Goal: Task Accomplishment & Management: Complete application form

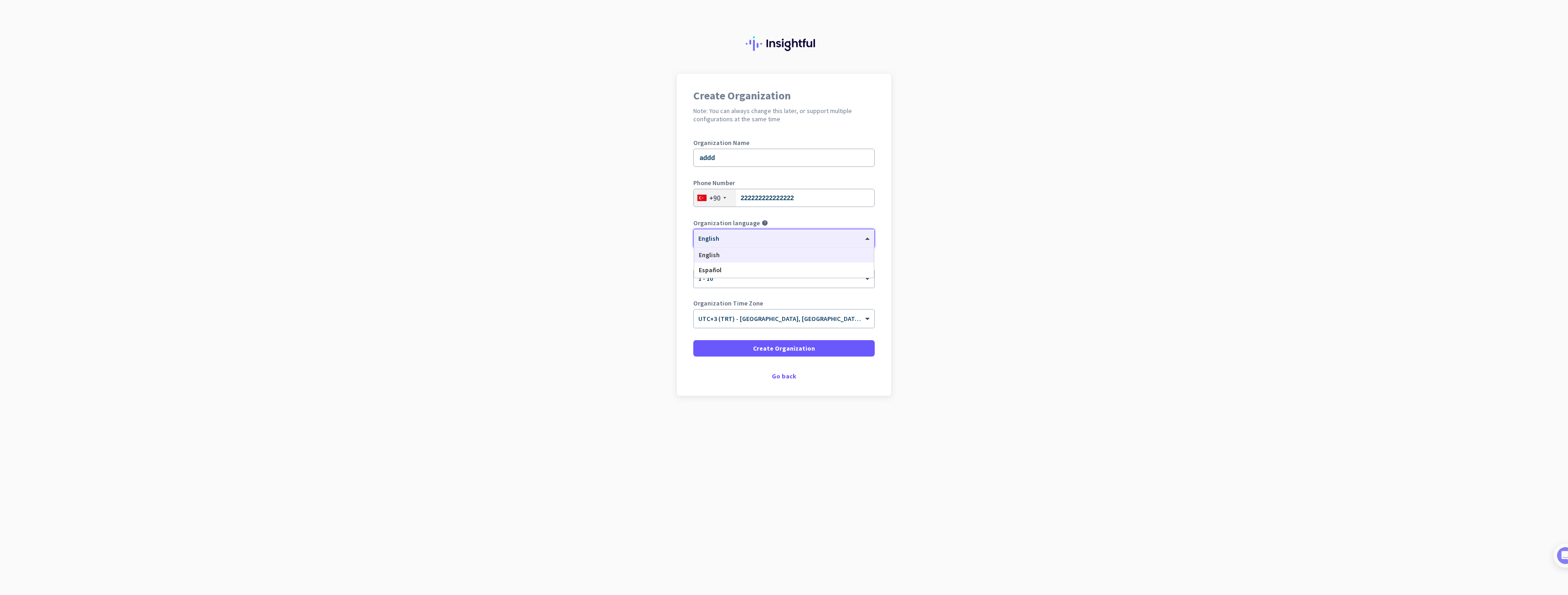
click at [759, 235] on div at bounding box center [784, 235] width 181 height 8
click at [612, 240] on app-onboarding-organization "Create Organization Note: You can always change this later, or support multiple…" at bounding box center [784, 258] width 1568 height 368
click at [798, 353] on span at bounding box center [784, 348] width 181 height 22
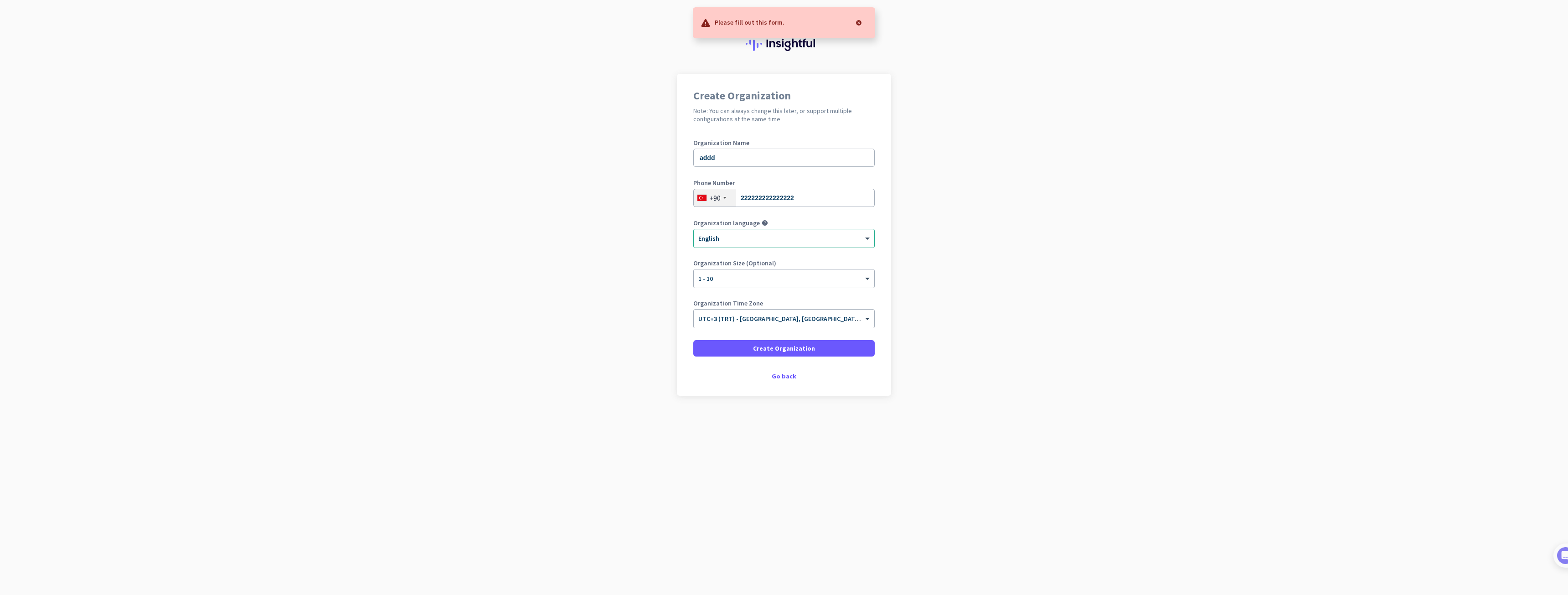
click at [740, 241] on div "× English" at bounding box center [779, 239] width 169 height 8
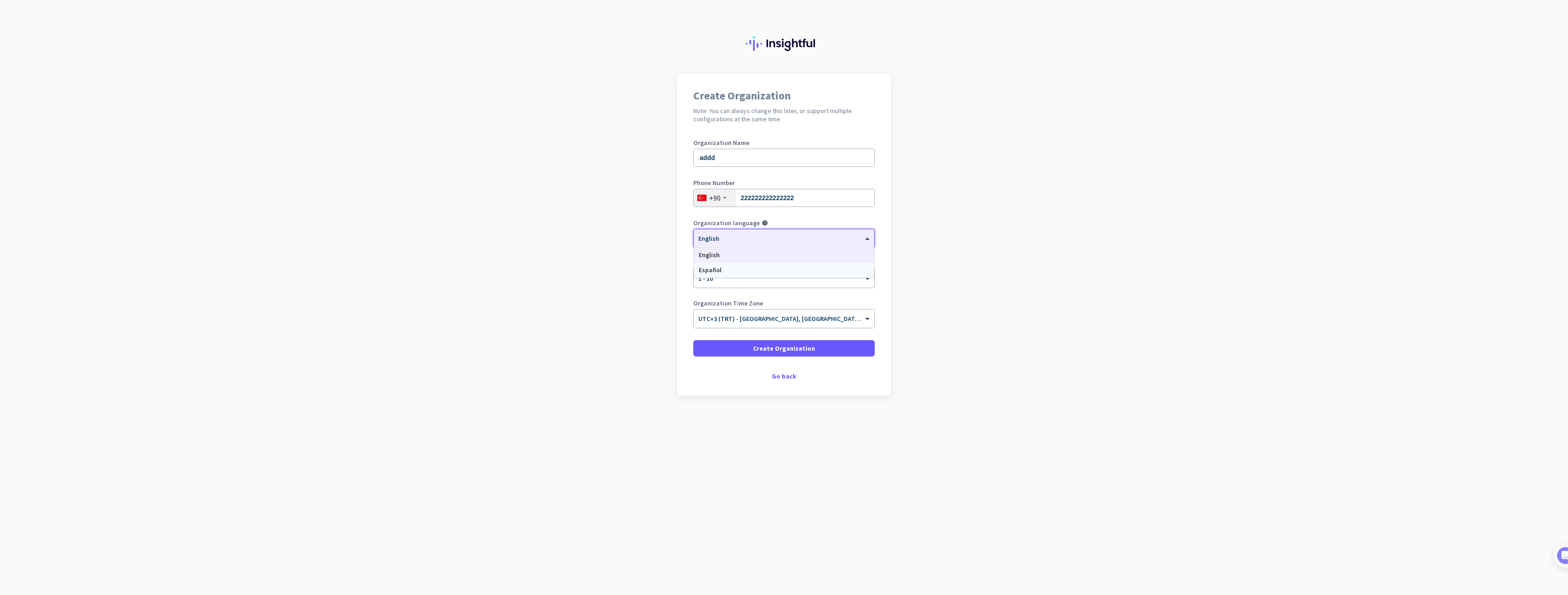
click at [961, 263] on app-onboarding-organization "Create Organization Note: You can always change this later, or support multiple…" at bounding box center [784, 258] width 1568 height 368
click at [782, 355] on span at bounding box center [784, 348] width 181 height 22
drag, startPoint x: 769, startPoint y: 41, endPoint x: 1062, endPoint y: 187, distance: 327.4
click at [1062, 187] on app-onboarding-organization "Create Organization Note: You can always change this later, or support multiple…" at bounding box center [784, 258] width 1568 height 368
click at [824, 348] on span at bounding box center [784, 348] width 181 height 22
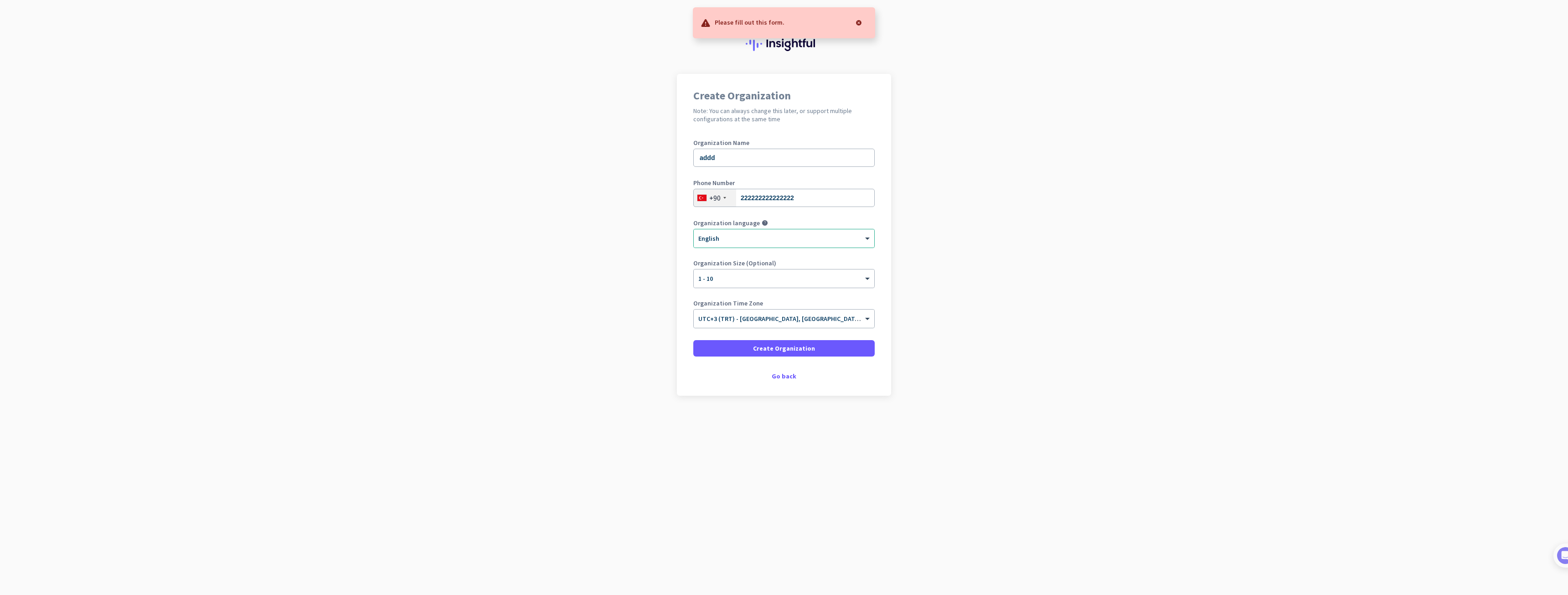
click at [779, 19] on p "Please fill out this form." at bounding box center [749, 21] width 70 height 9
click at [816, 233] on div at bounding box center [784, 235] width 181 height 8
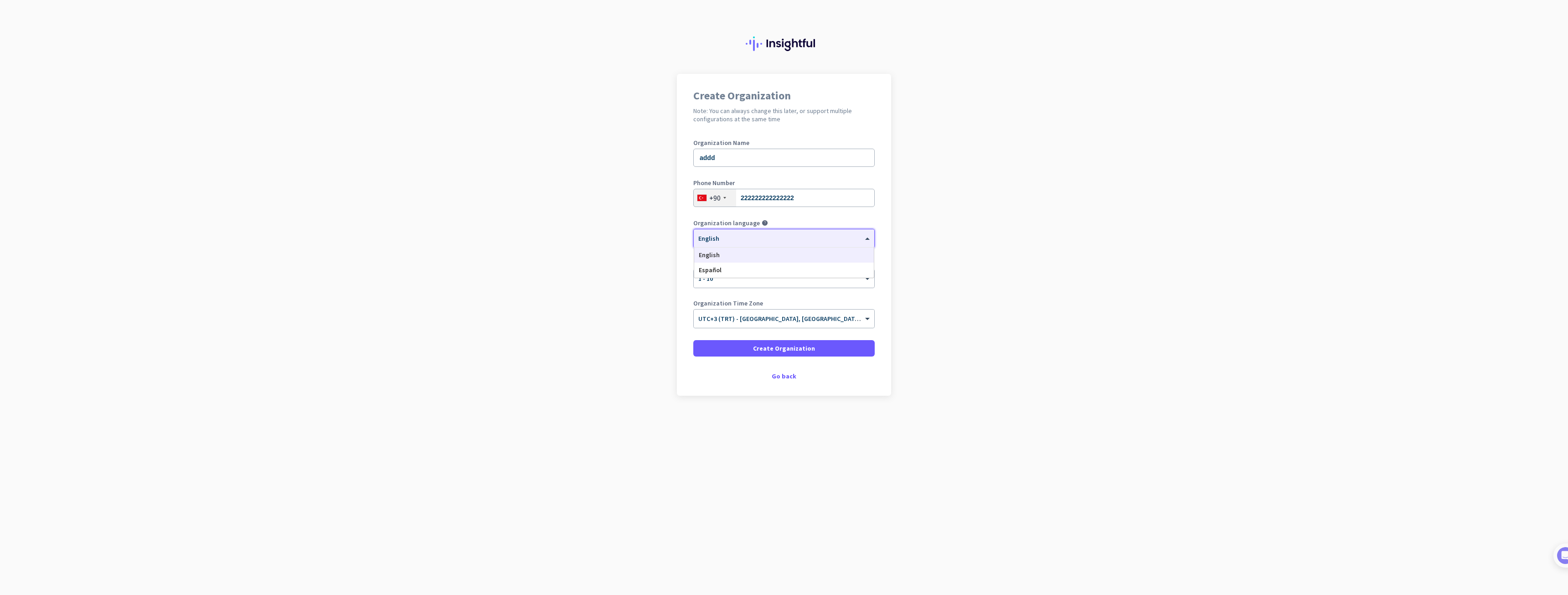
click at [816, 233] on div at bounding box center [784, 235] width 181 height 8
drag, startPoint x: 799, startPoint y: 194, endPoint x: 681, endPoint y: 190, distance: 118.1
click at [690, 192] on div "Create Organization Note: You can always change this later, or support multiple…" at bounding box center [784, 234] width 214 height 322
type input "5555555555"
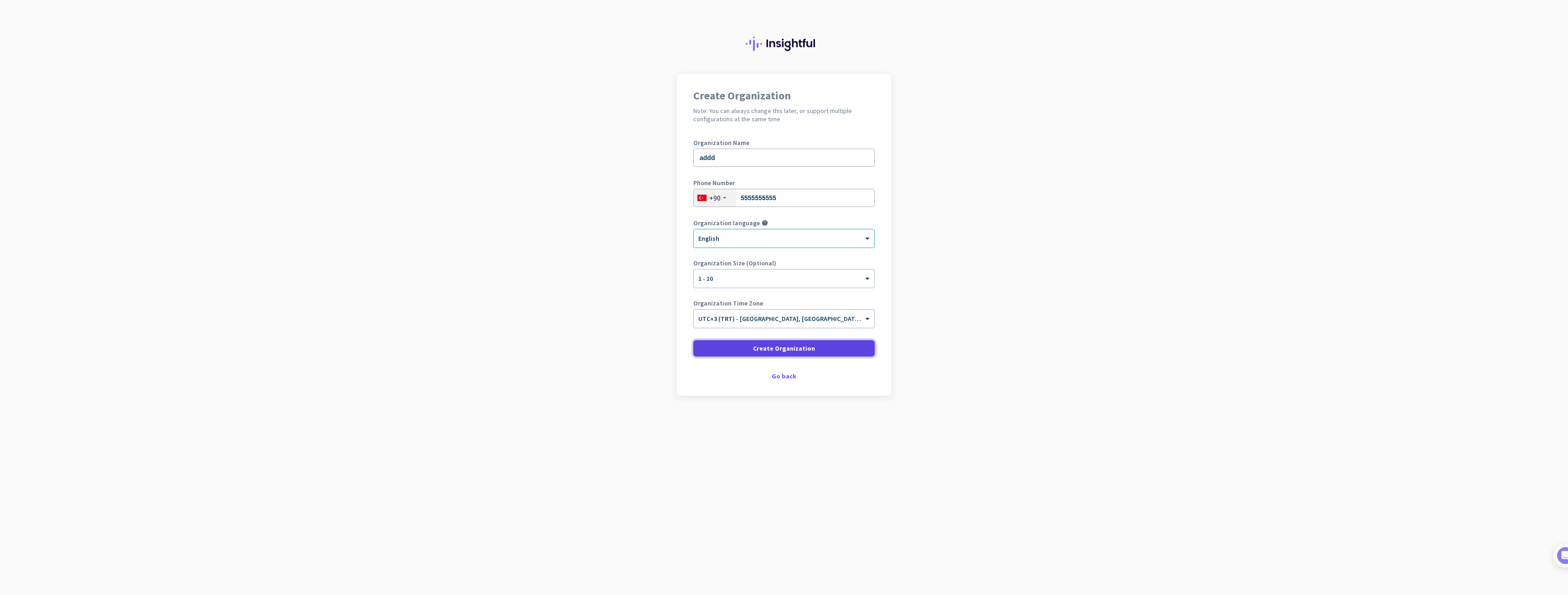
click at [771, 348] on span "Create Organization" at bounding box center [784, 348] width 62 height 9
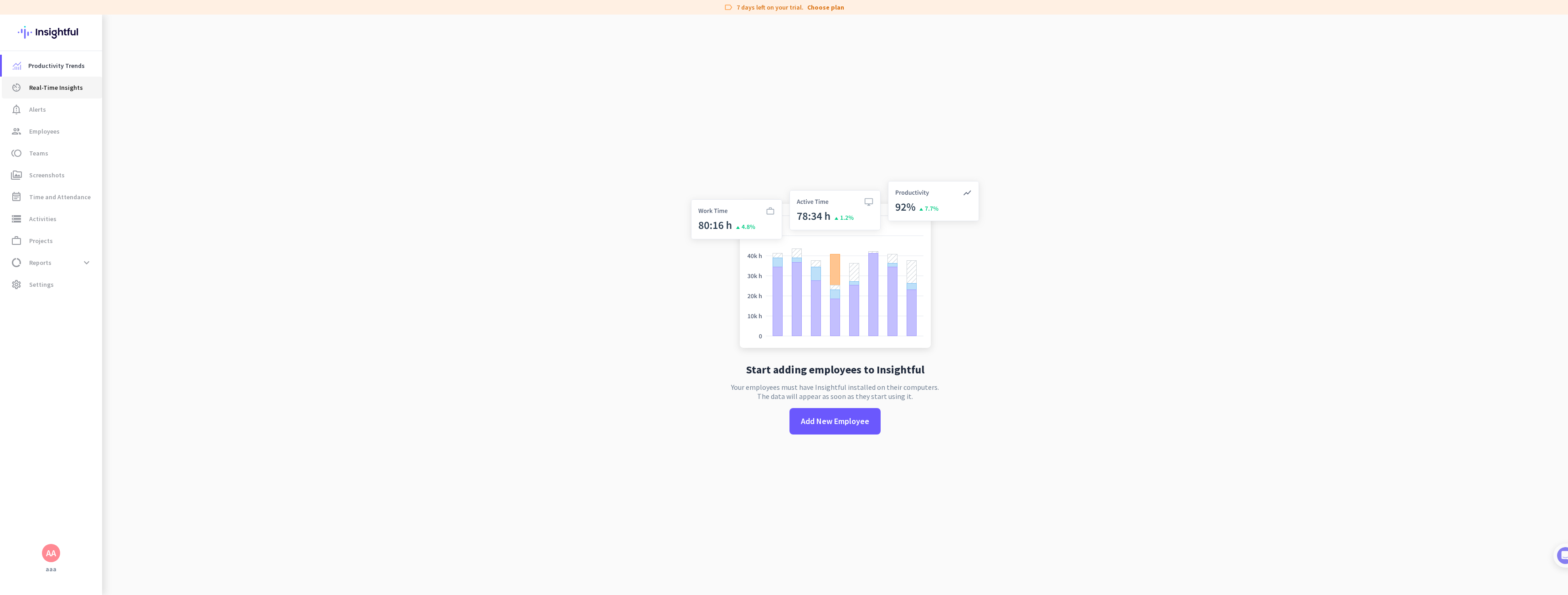
click at [61, 84] on span "Real-Time Insights" at bounding box center [56, 88] width 54 height 11
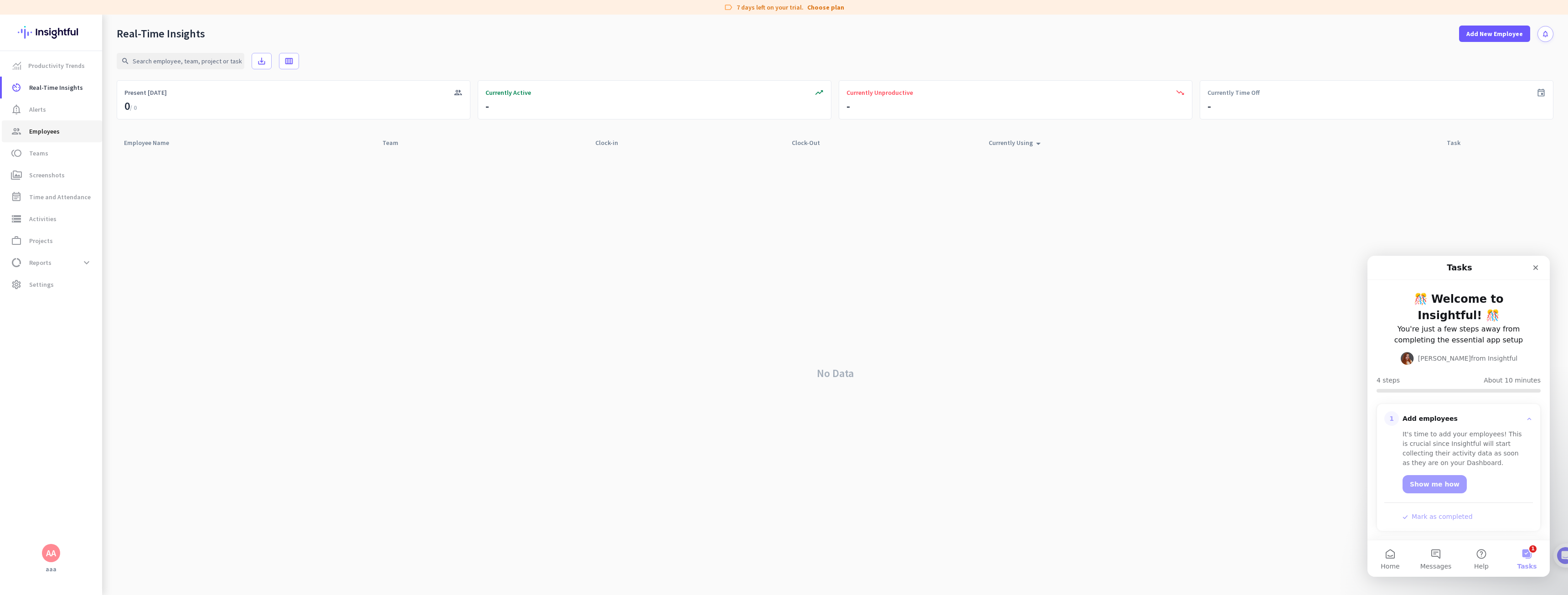
click at [34, 128] on span "Employees" at bounding box center [44, 132] width 30 height 11
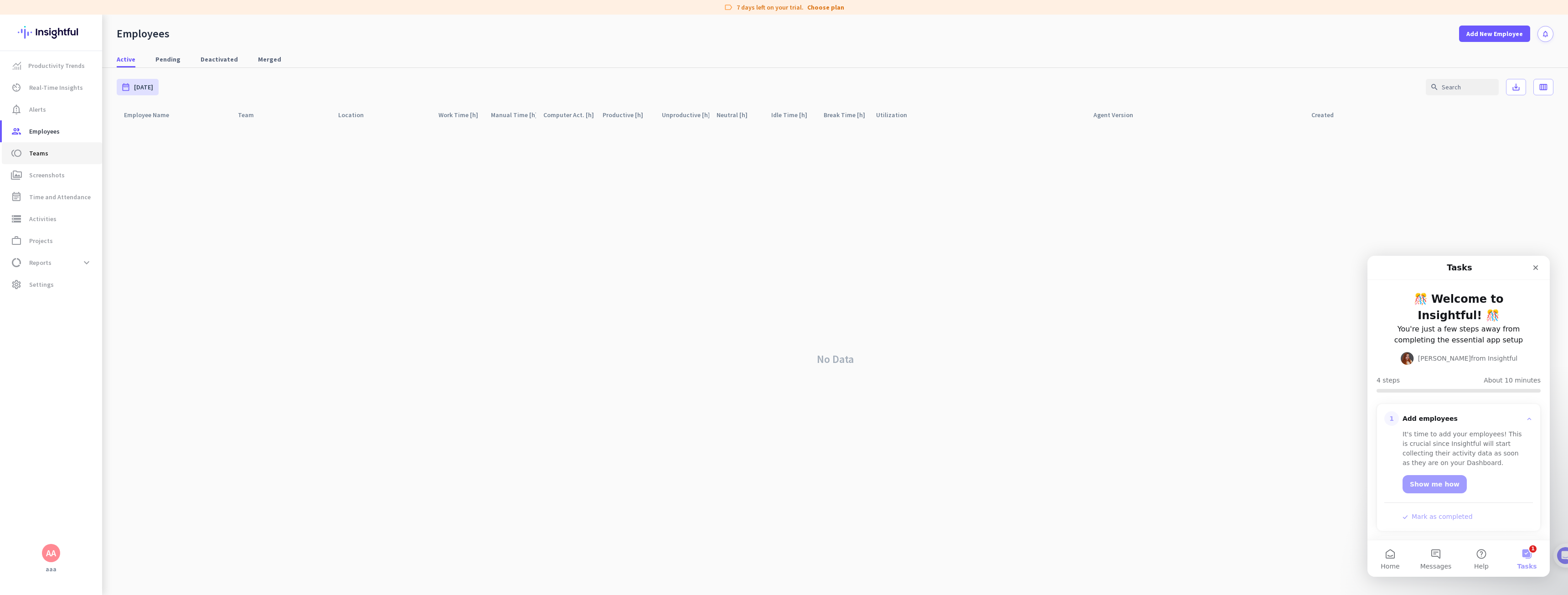
click at [59, 153] on span "toll Teams" at bounding box center [52, 153] width 86 height 11
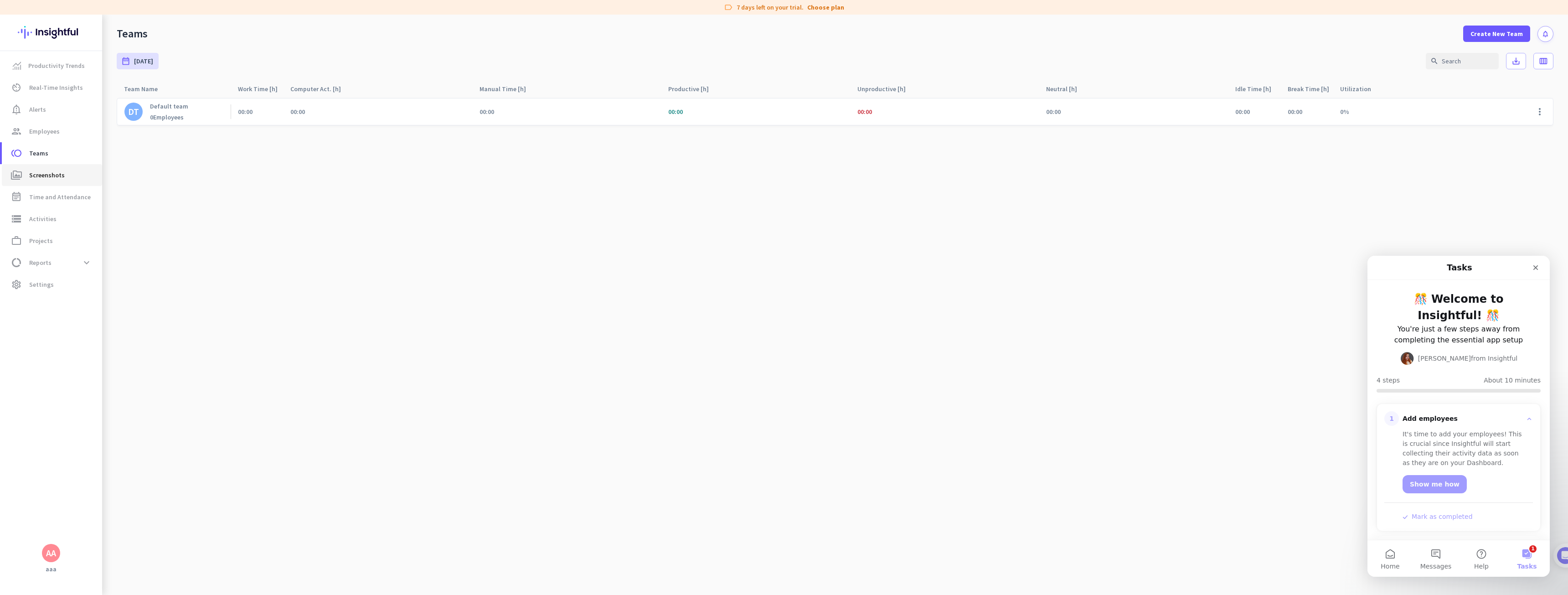
click at [75, 181] on link "perm_media Screenshots" at bounding box center [52, 175] width 100 height 22
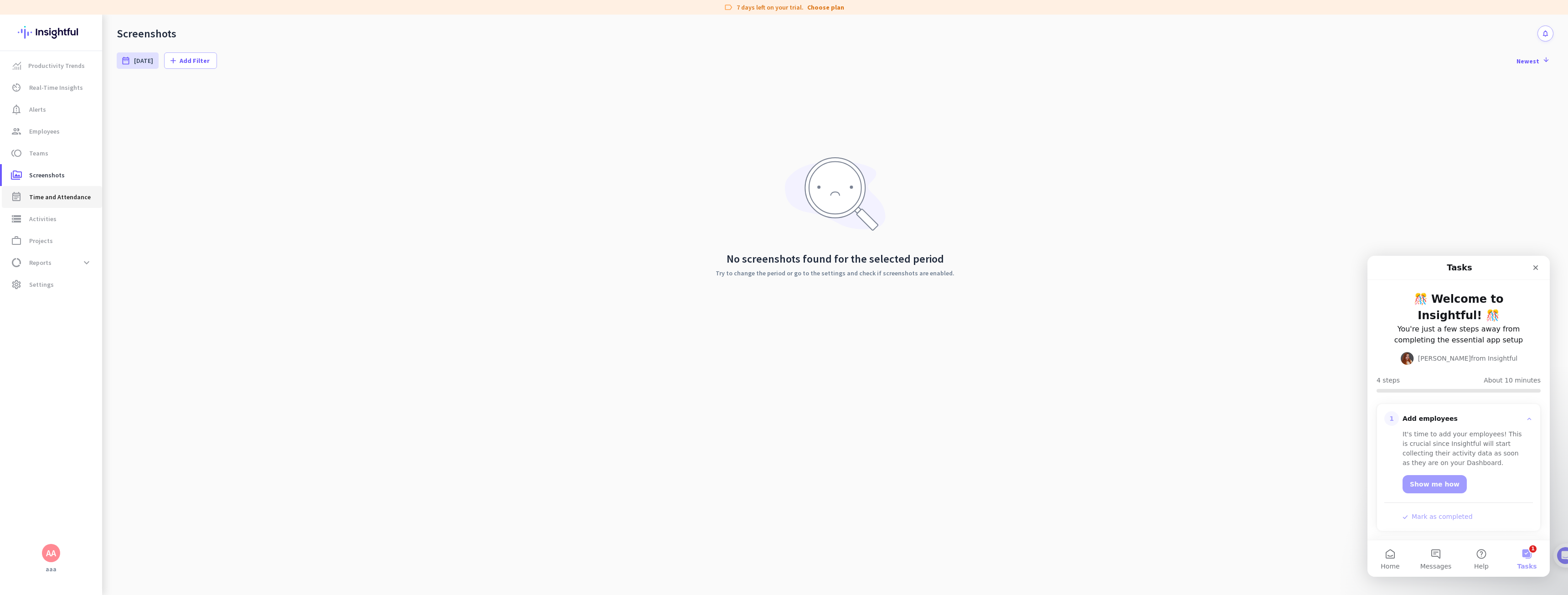
click at [63, 200] on span "Time and Attendance" at bounding box center [60, 197] width 61 height 11
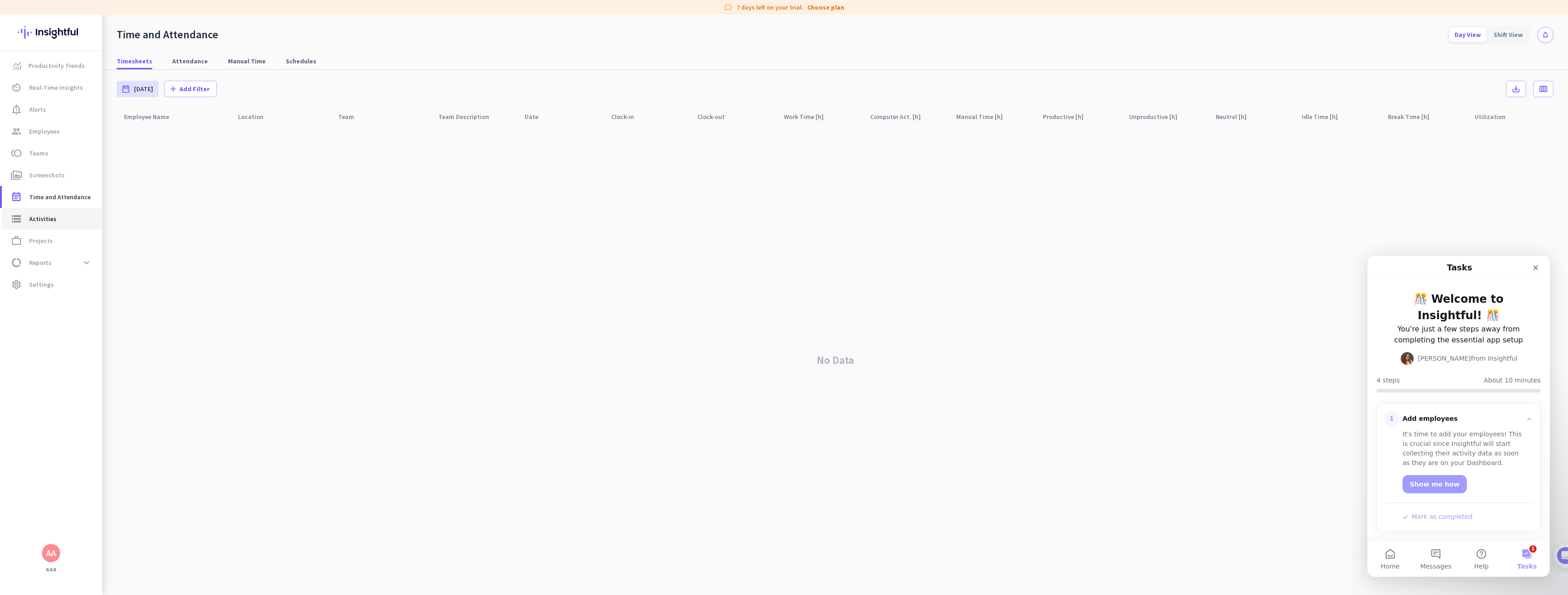
click at [54, 219] on span "Activities" at bounding box center [43, 219] width 27 height 11
type input "[DATE]"
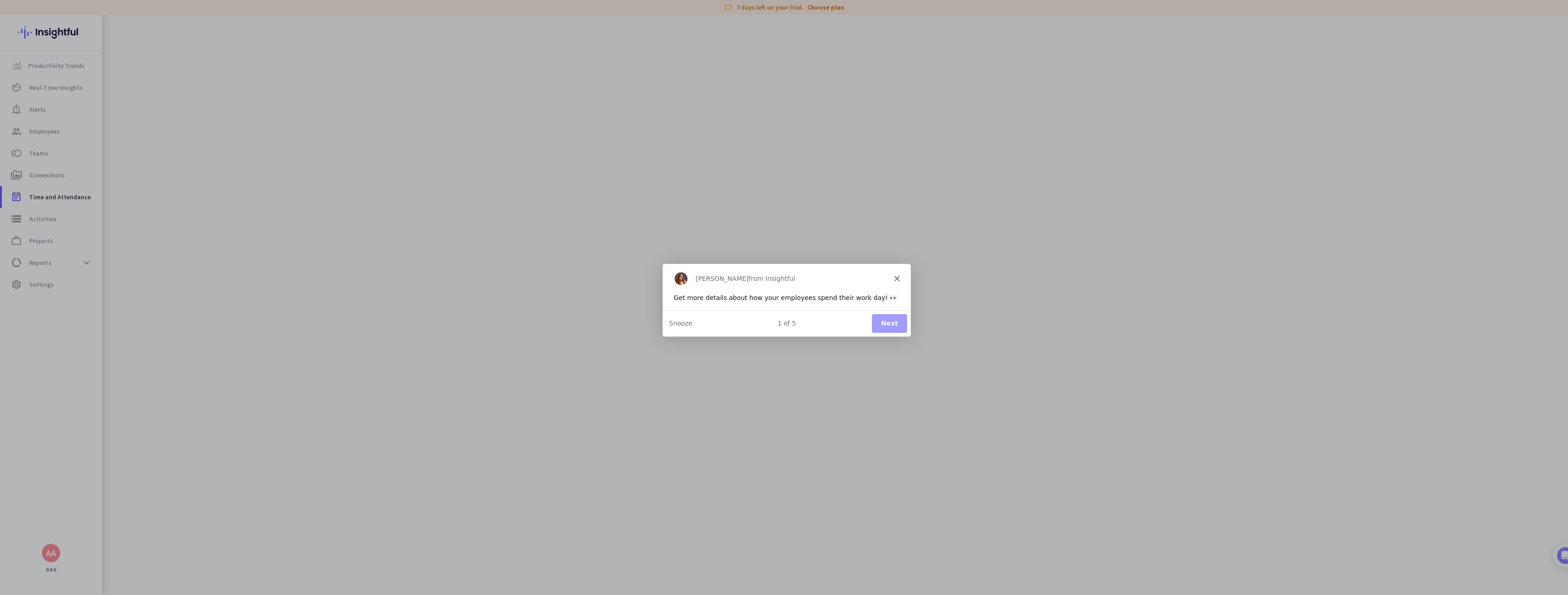
click at [889, 325] on button "Next" at bounding box center [889, 323] width 35 height 19
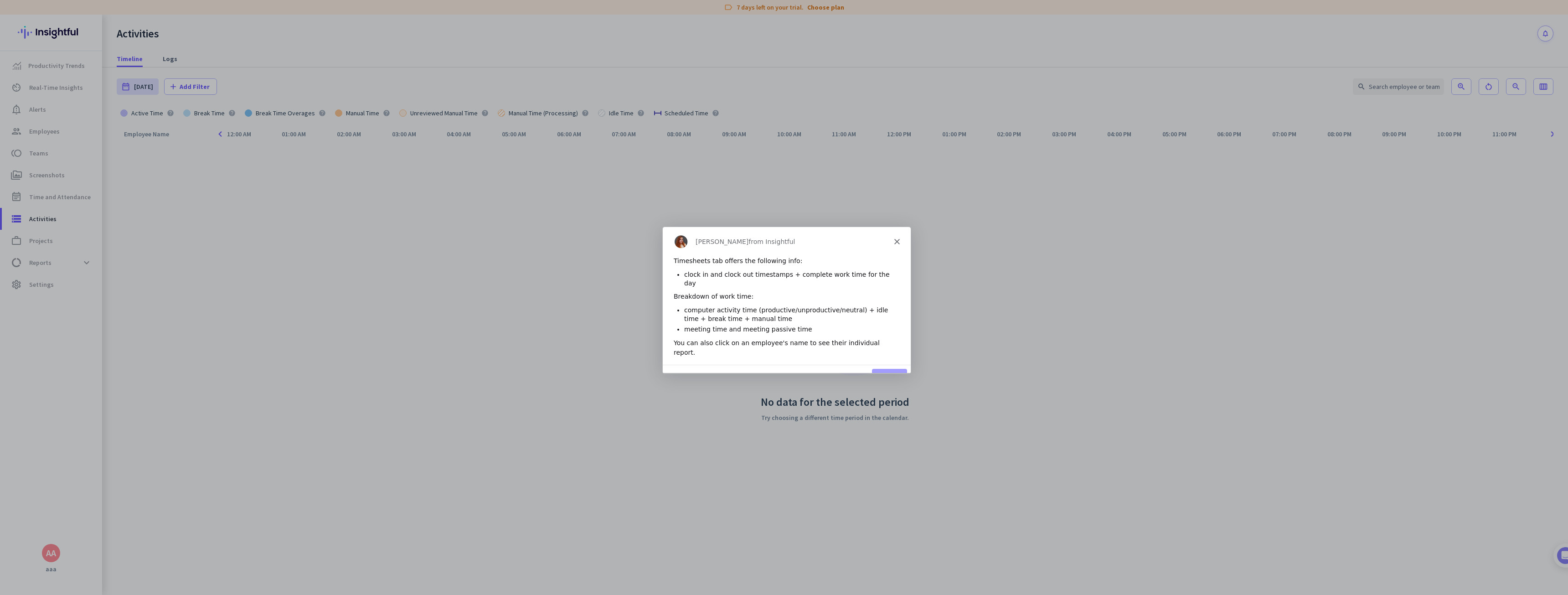
click at [883, 368] on button "Next" at bounding box center [889, 378] width 35 height 19
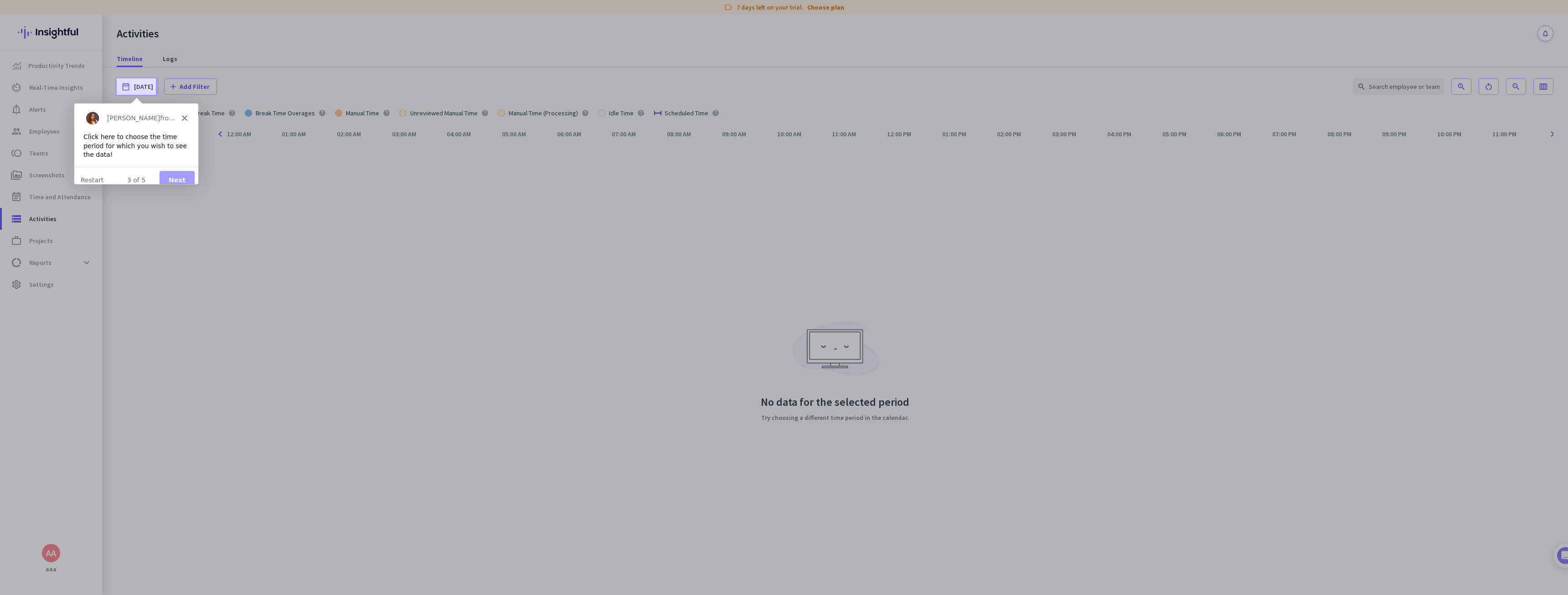
click at [184, 133] on div "Click here to choose the time period for which you wish to see the data!" at bounding box center [136, 146] width 106 height 27
click at [184, 113] on div "[PERSON_NAME] from Insightful" at bounding box center [136, 118] width 124 height 29
click at [183, 118] on polygon "Close" at bounding box center [184, 118] width 5 height 5
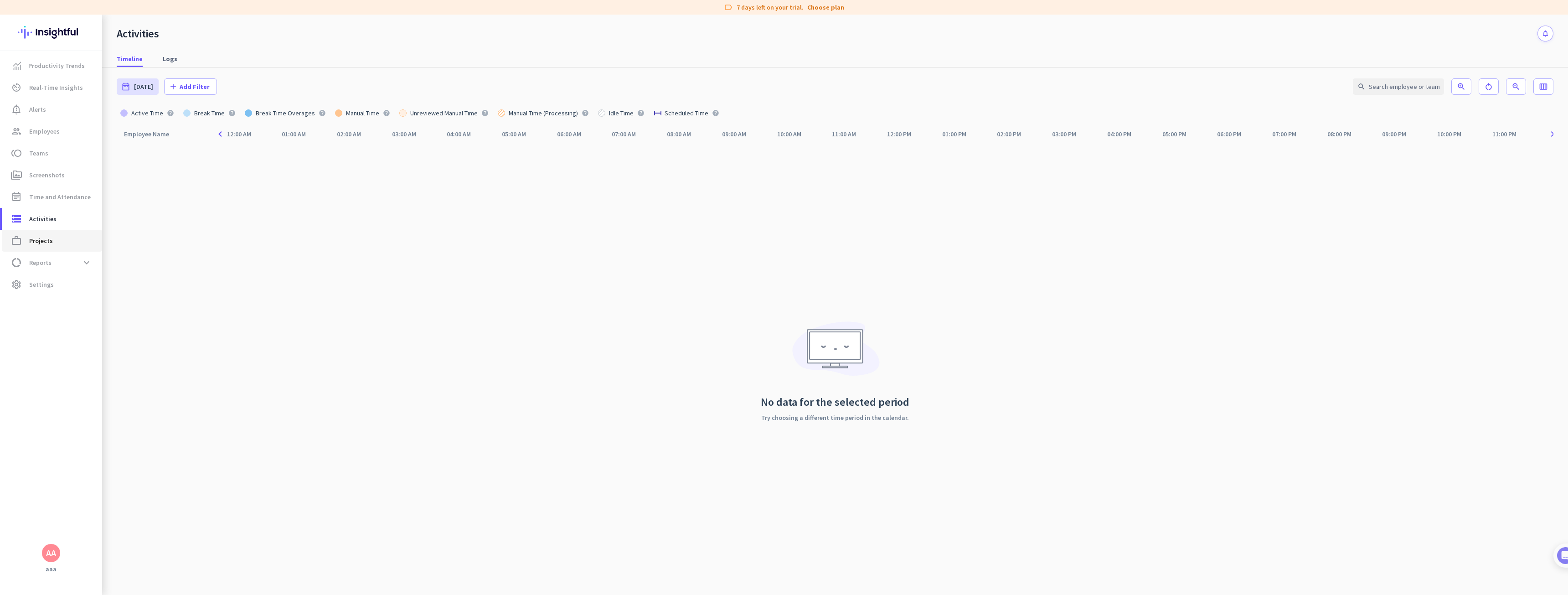
click at [66, 242] on span "work_outline Projects" at bounding box center [52, 241] width 86 height 11
type input "[DATE] - [DATE]"
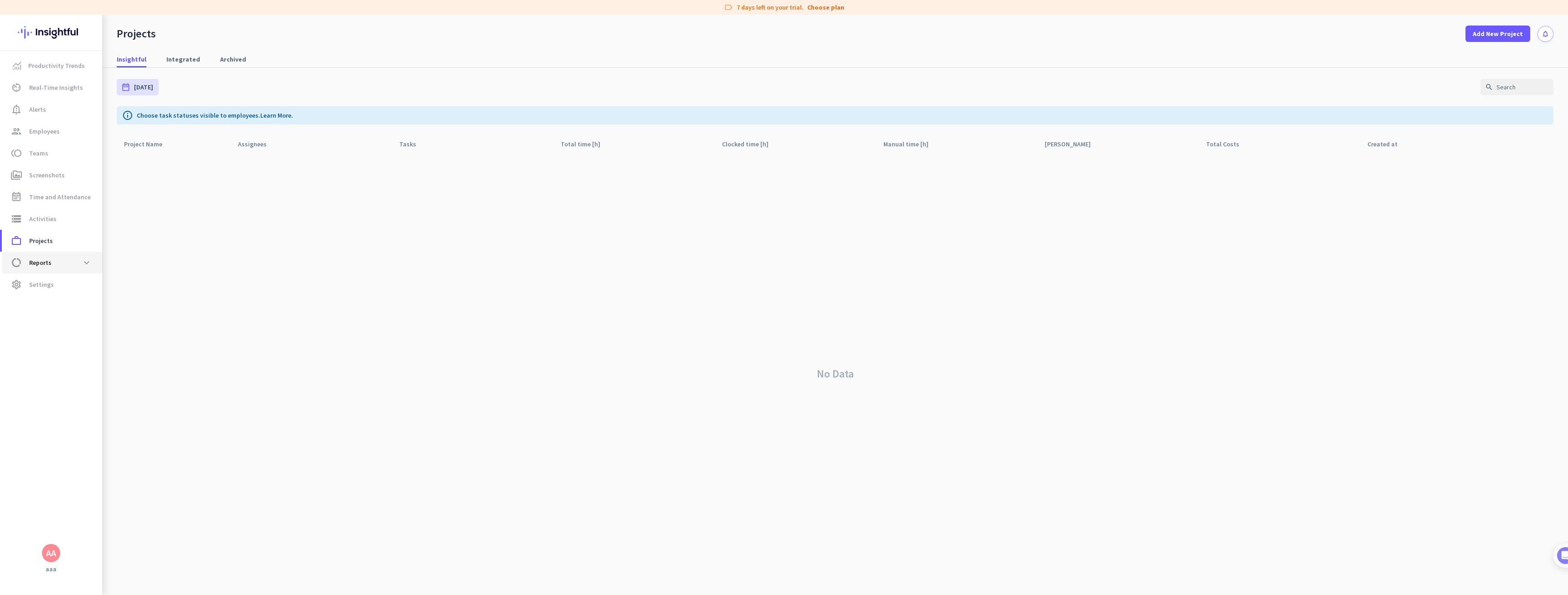
click at [55, 269] on span "data_usage Reports expand_more" at bounding box center [52, 262] width 86 height 16
click at [57, 289] on span "Work Type" at bounding box center [34, 284] width 50 height 22
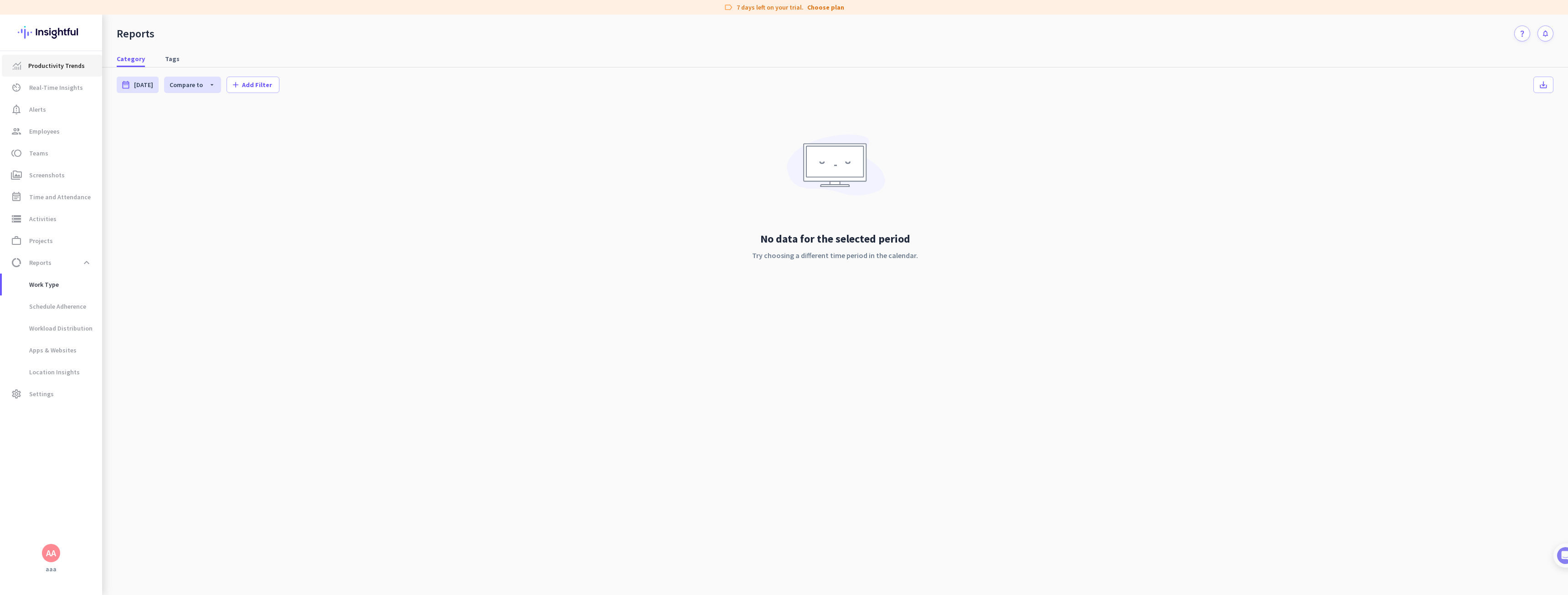
click at [74, 69] on span "Productivity Trends" at bounding box center [56, 66] width 57 height 11
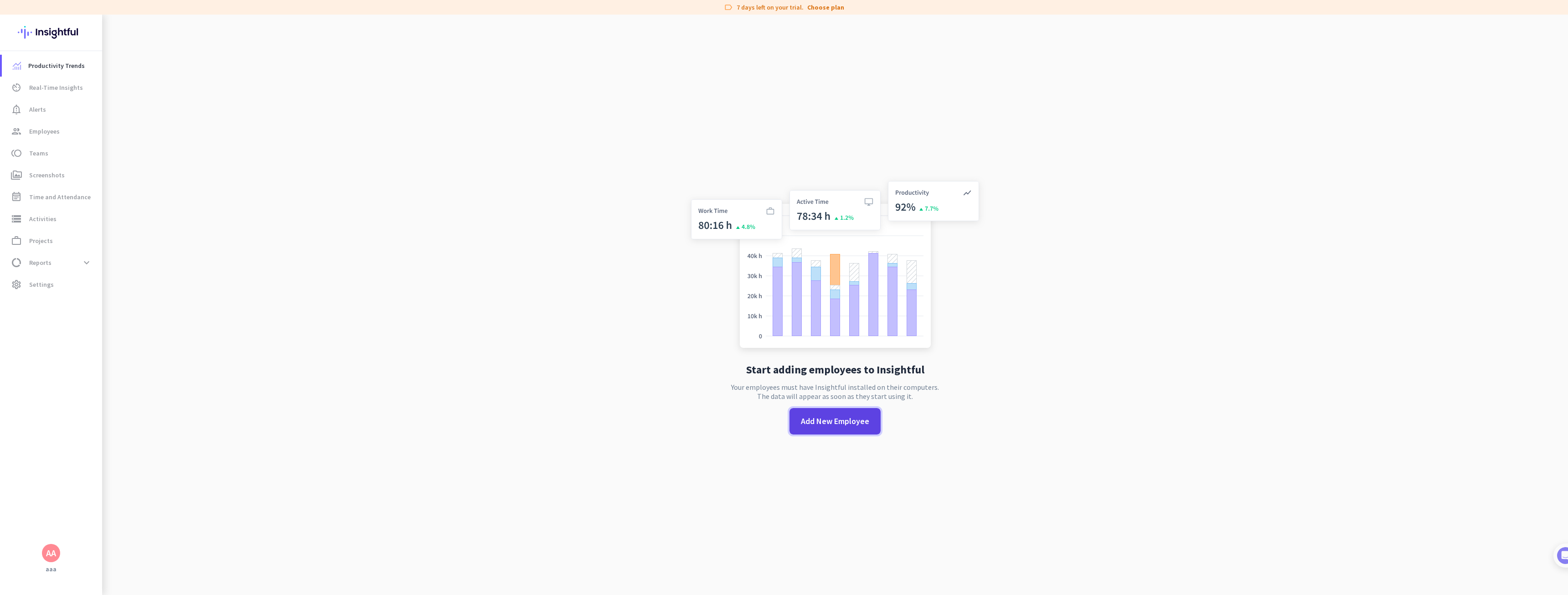
click at [859, 426] on span "Add New Employee" at bounding box center [835, 421] width 68 height 12
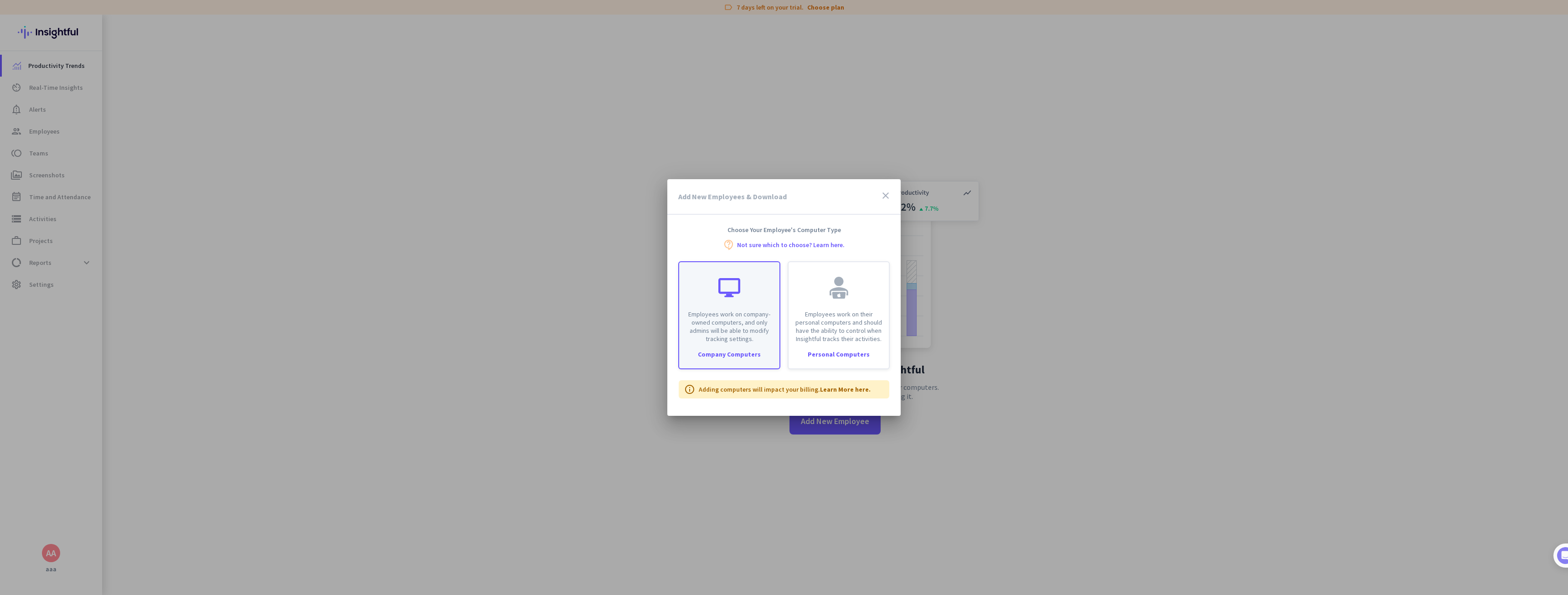
click at [765, 317] on p "Employees work on company-owned computers, and only admins will be able to modi…" at bounding box center [729, 326] width 89 height 33
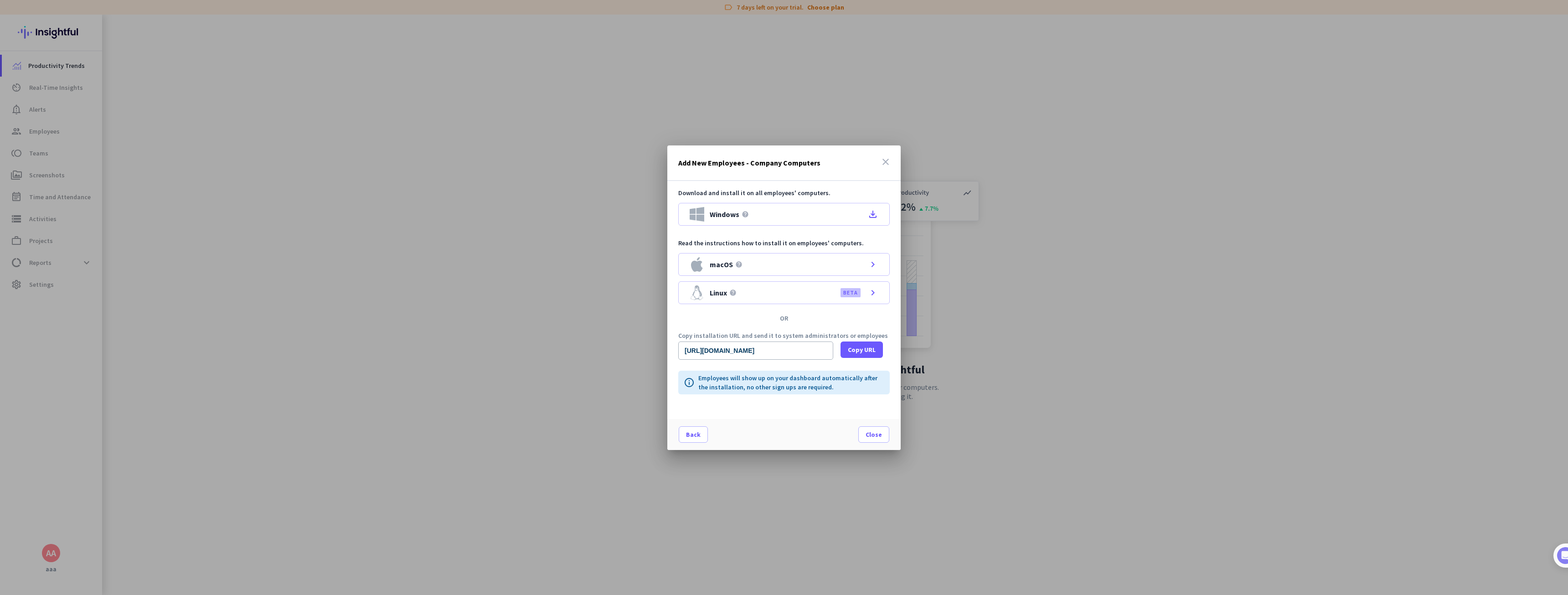
click at [884, 161] on icon "close" at bounding box center [886, 162] width 11 height 11
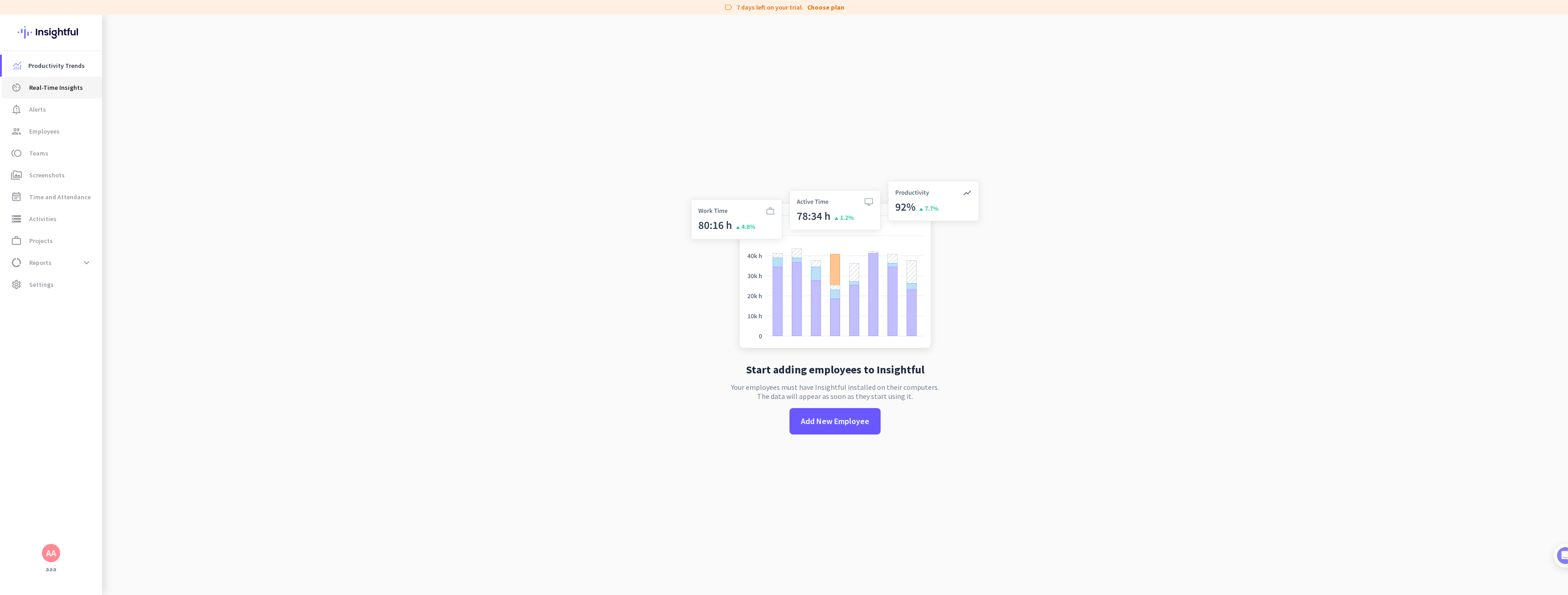
click at [46, 79] on link "av_timer Real-Time Insights" at bounding box center [52, 88] width 100 height 22
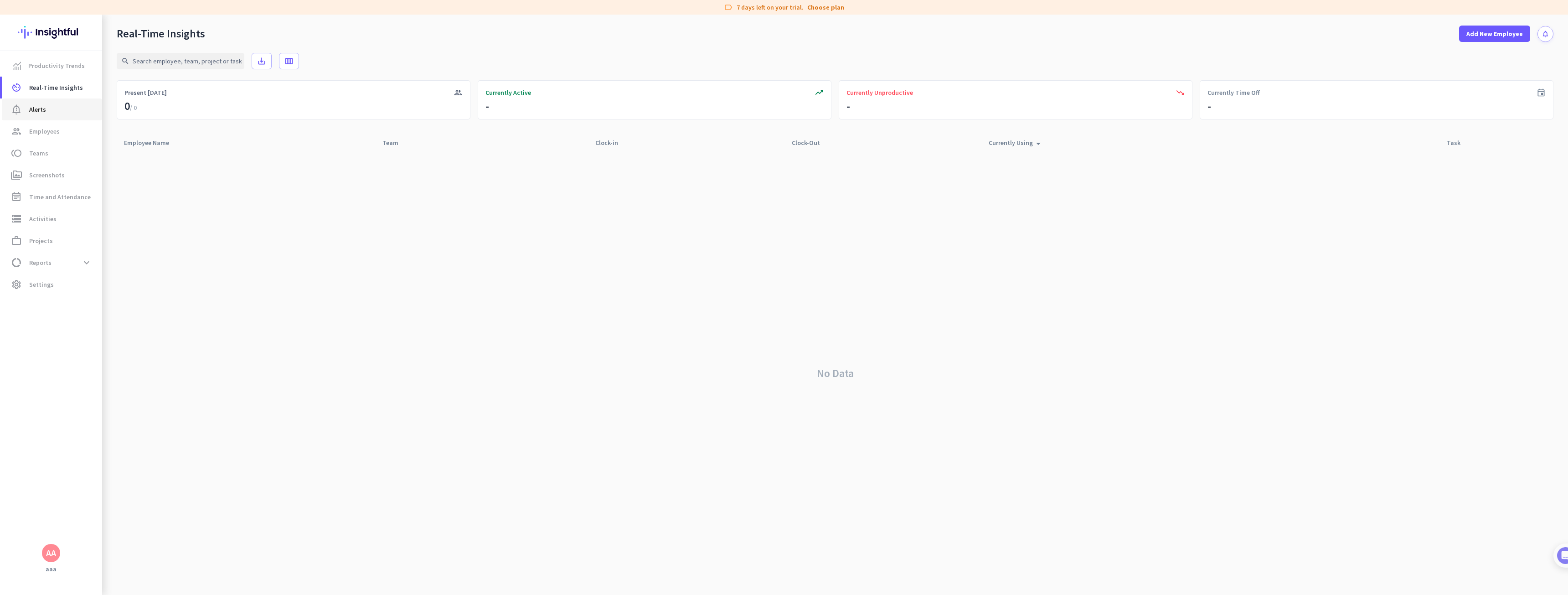
click at [44, 104] on span "Alerts" at bounding box center [38, 110] width 17 height 11
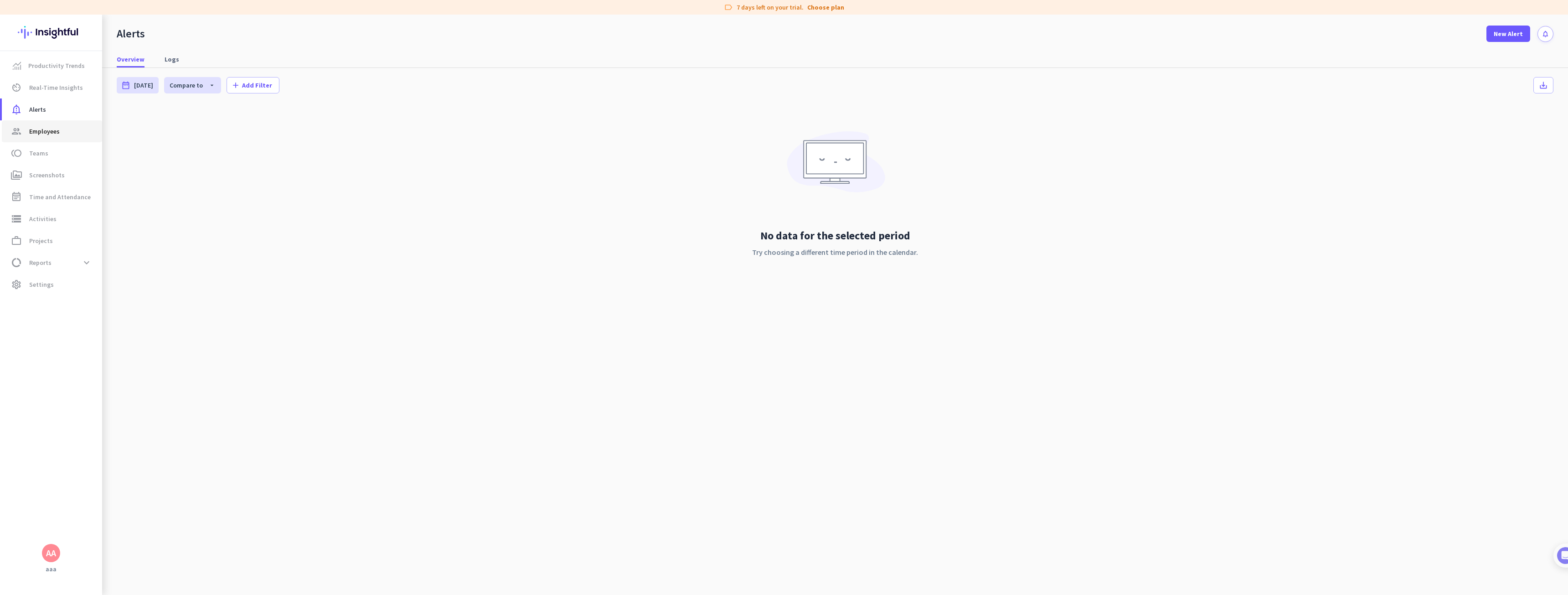
click at [51, 126] on span "Employees" at bounding box center [44, 132] width 30 height 11
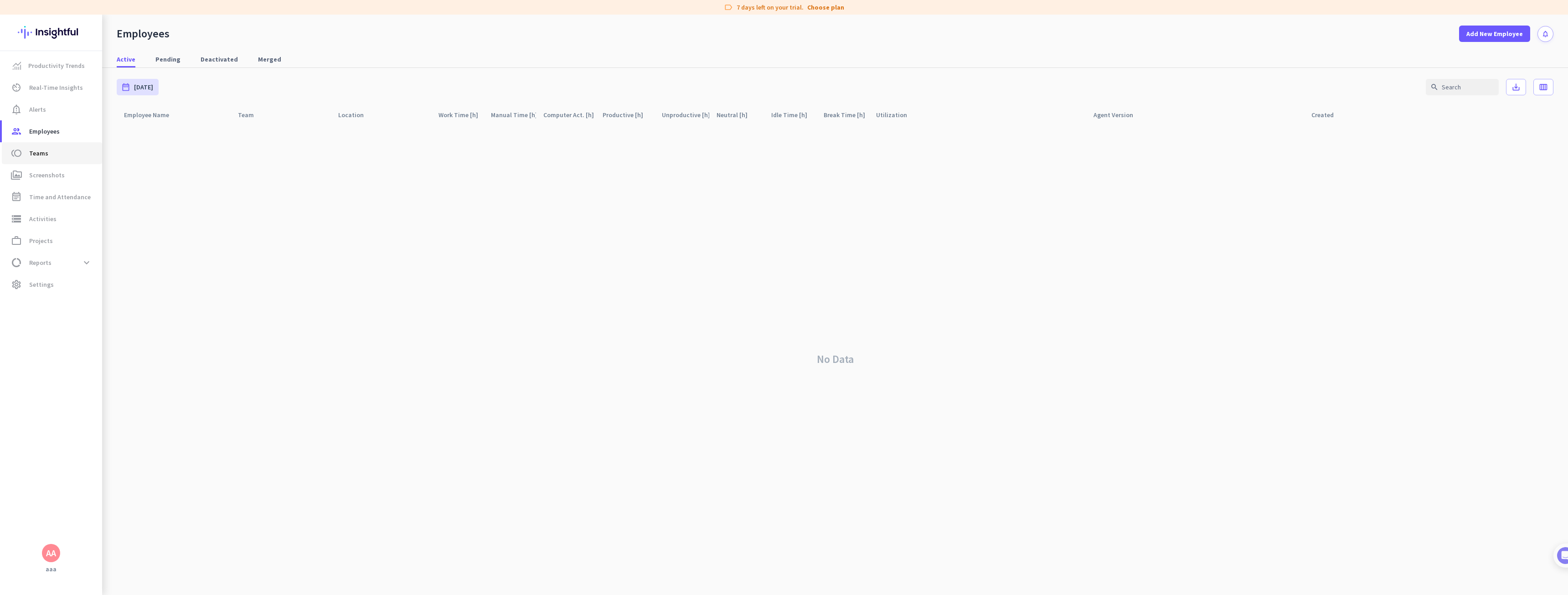
click at [49, 152] on span "toll Teams" at bounding box center [52, 153] width 86 height 11
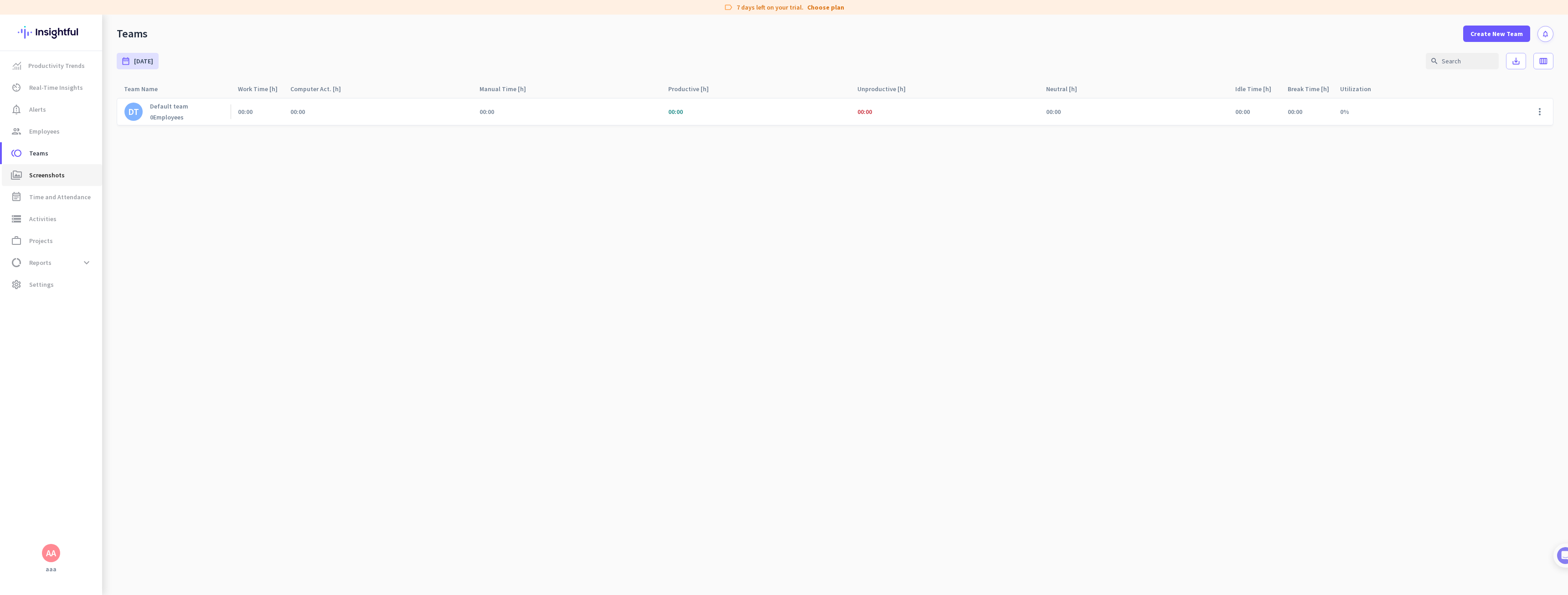
click at [46, 175] on span "Screenshots" at bounding box center [47, 175] width 35 height 11
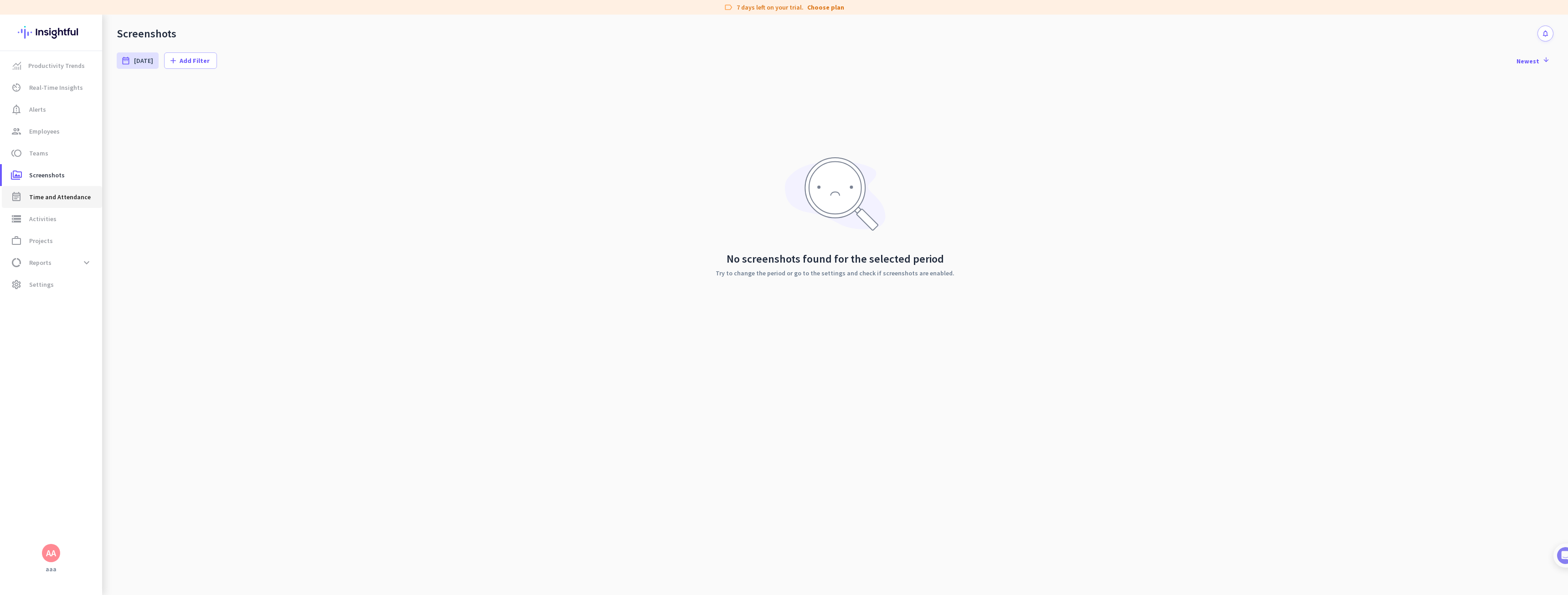
click at [48, 194] on span "Time and Attendance" at bounding box center [60, 197] width 61 height 11
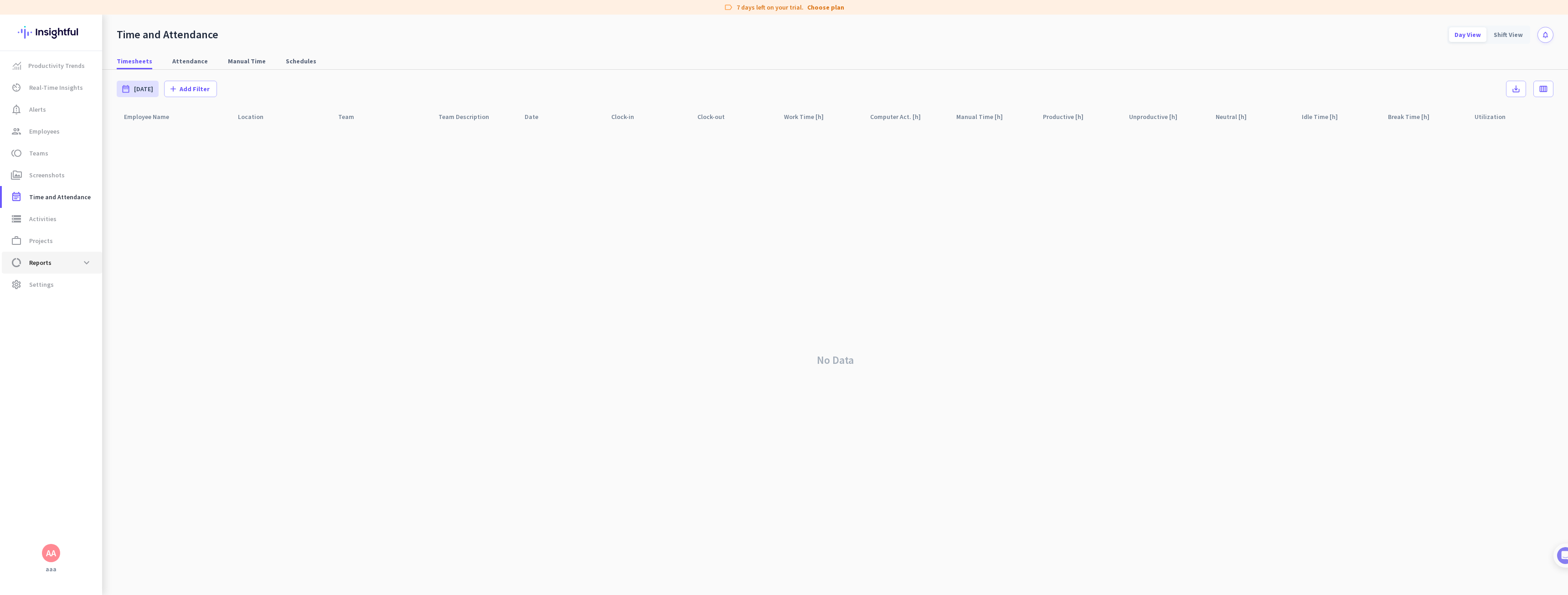
click at [38, 259] on span "Reports" at bounding box center [40, 262] width 23 height 11
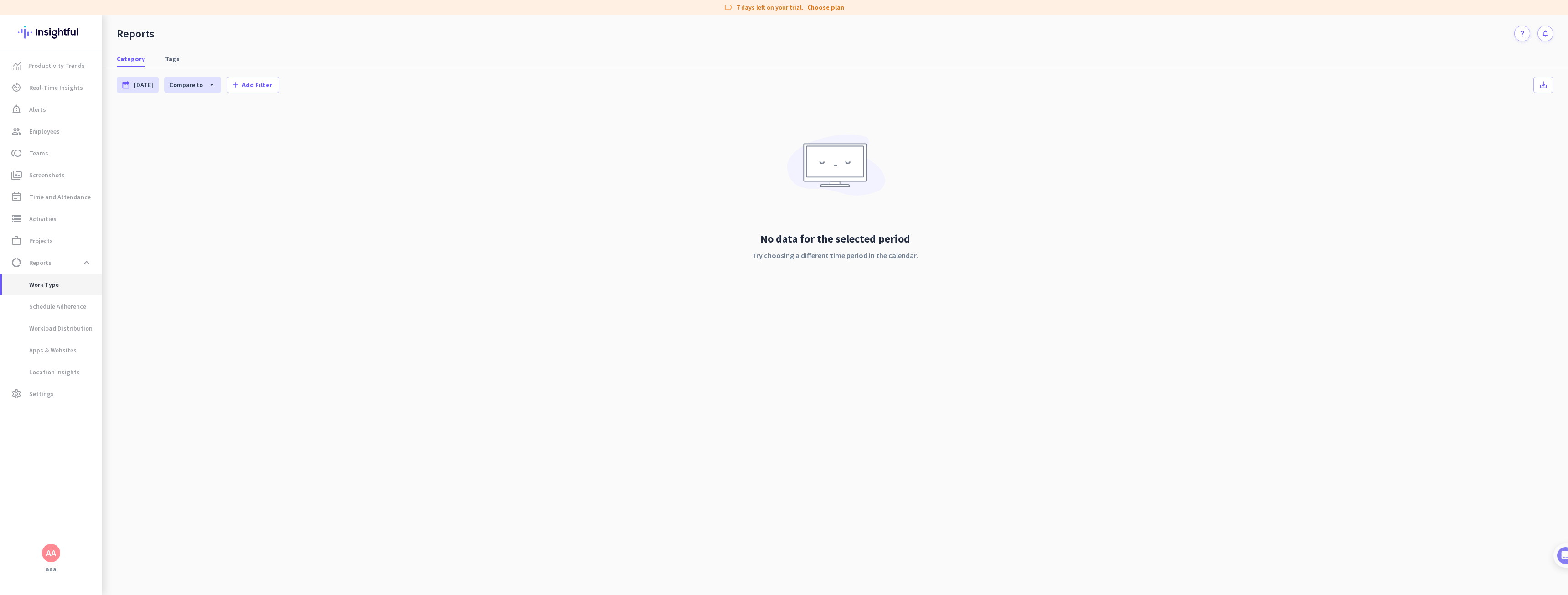
click at [46, 290] on span "Work Type" at bounding box center [34, 284] width 50 height 22
click at [69, 65] on span "Productivity Trends" at bounding box center [56, 66] width 57 height 11
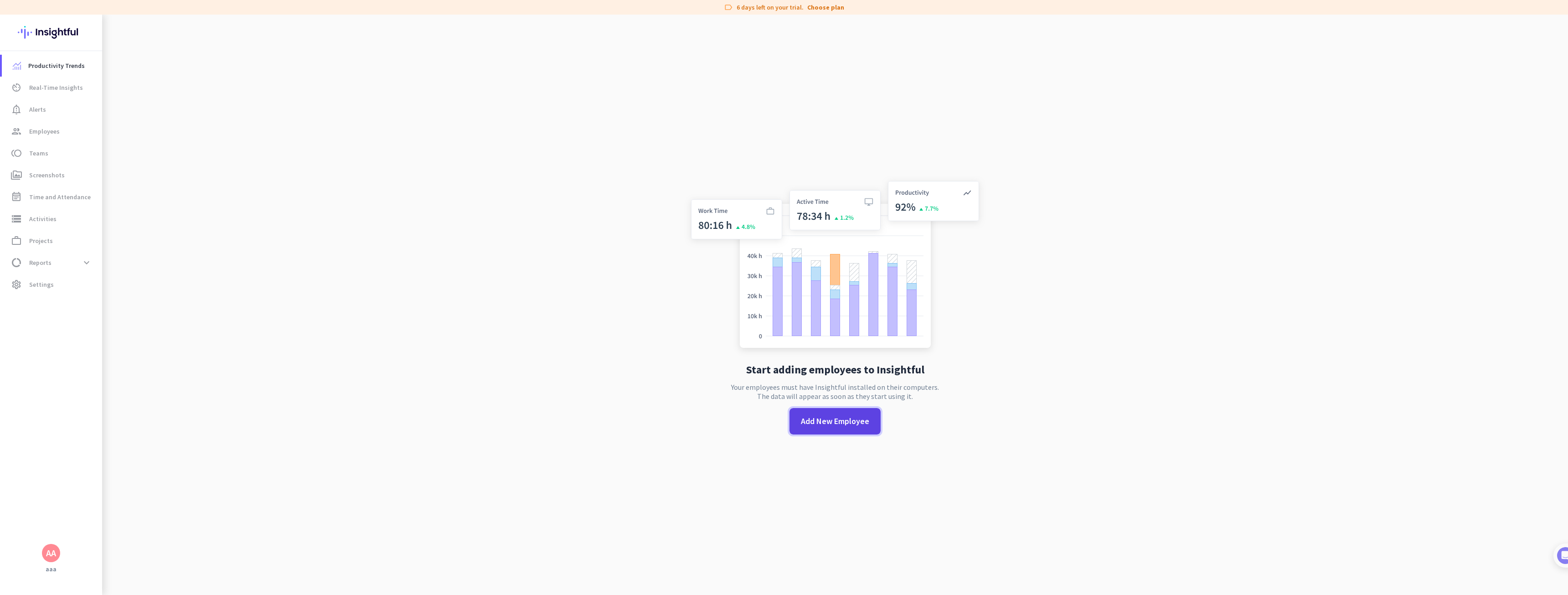
click at [842, 426] on span "Add New Employee" at bounding box center [835, 421] width 68 height 12
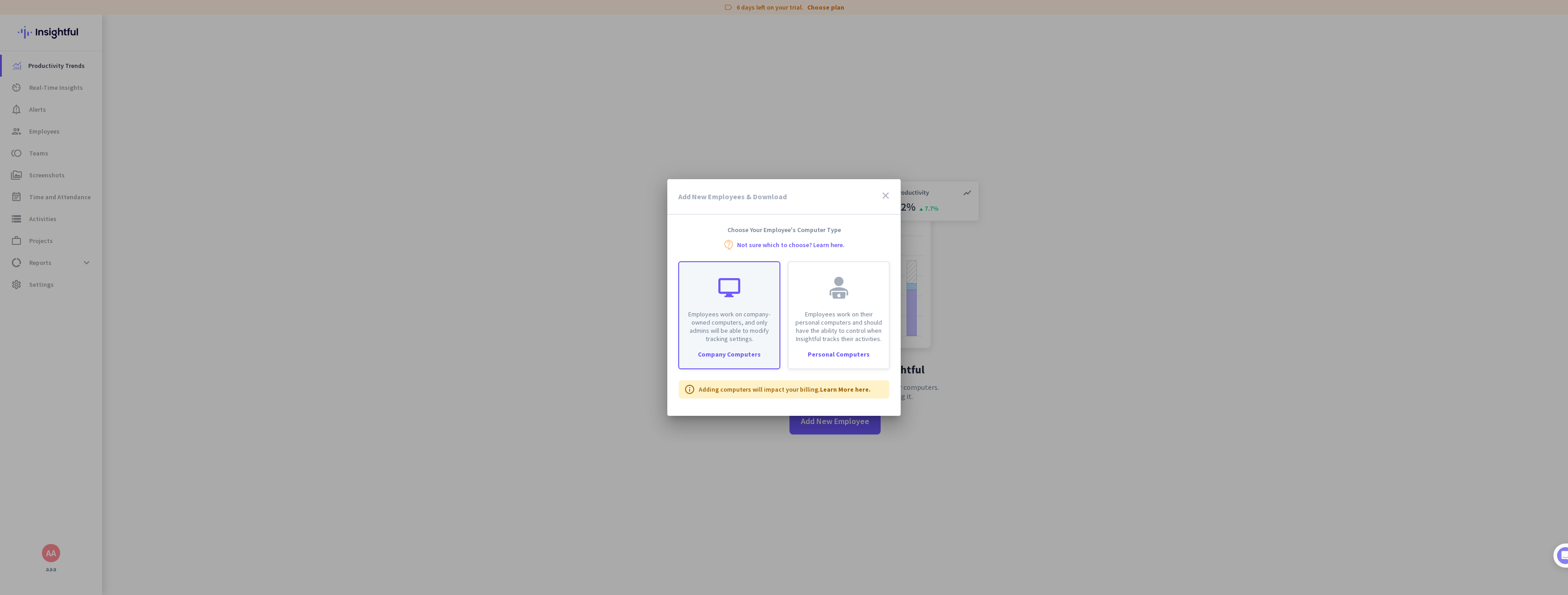
click at [754, 314] on p "Employees work on company-owned computers, and only admins will be able to modi…" at bounding box center [729, 326] width 89 height 33
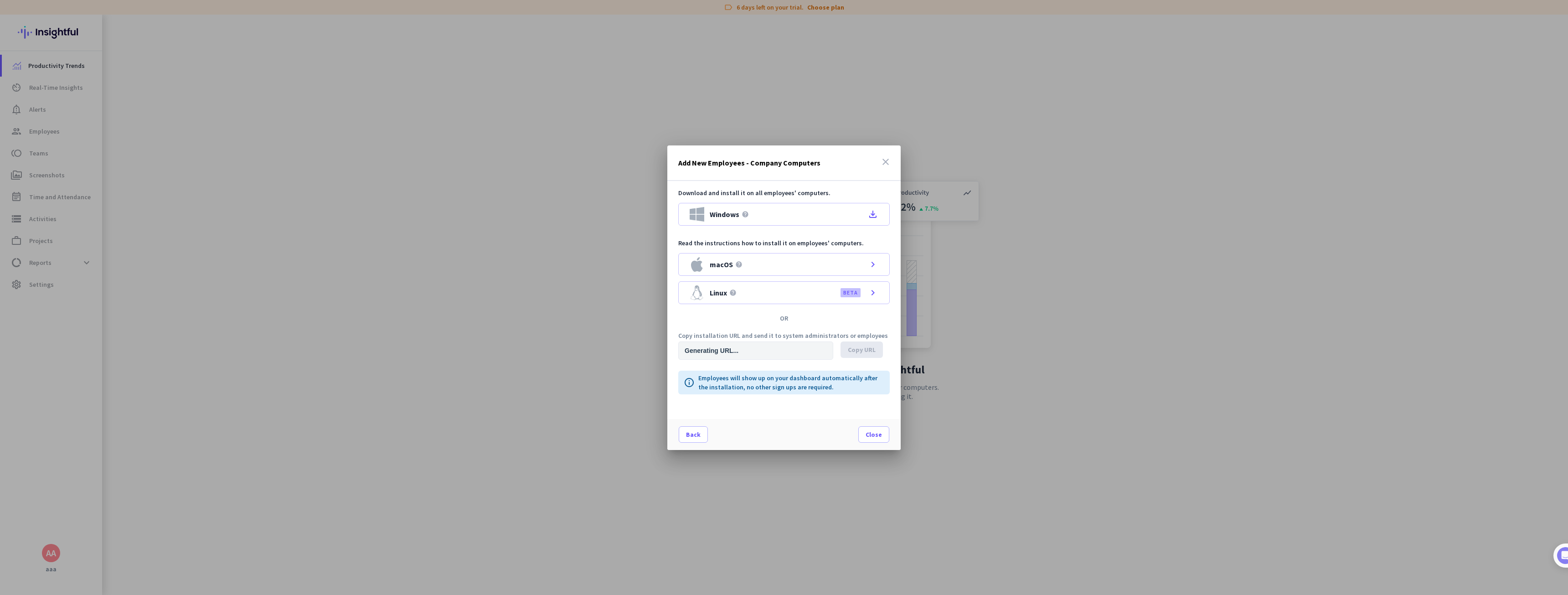
type input "[URL][DOMAIN_NAME]"
click at [874, 351] on span "Copy URL" at bounding box center [862, 350] width 28 height 9
